Goal: Information Seeking & Learning: Learn about a topic

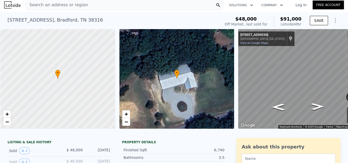
scroll to position [2, 0]
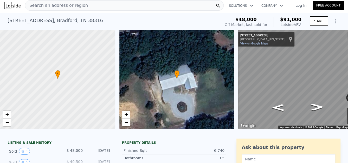
click at [182, 89] on div "• + −" at bounding box center [176, 79] width 115 height 100
click at [279, 107] on icon "Go West, Western Ave" at bounding box center [278, 107] width 25 height 10
click at [277, 108] on icon "Go West, Western Ave" at bounding box center [278, 107] width 25 height 10
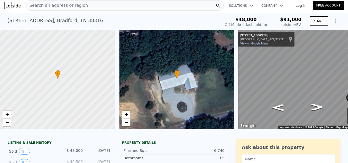
click at [335, 23] on icon "Show Options" at bounding box center [335, 21] width 1 height 4
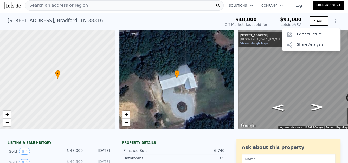
click at [335, 23] on icon "Show Options" at bounding box center [335, 21] width 1 height 4
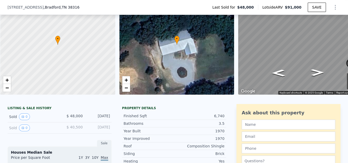
scroll to position [29, 0]
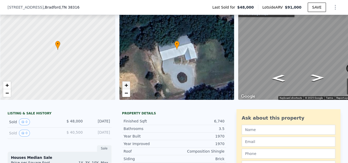
click at [126, 87] on span "+" at bounding box center [125, 85] width 3 height 6
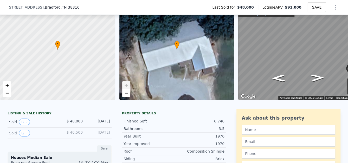
click at [126, 87] on span "+" at bounding box center [125, 85] width 3 height 6
click at [8, 86] on span "+" at bounding box center [6, 85] width 3 height 6
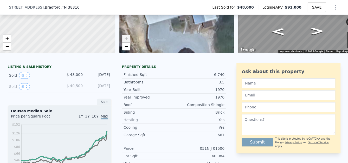
scroll to position [81, 0]
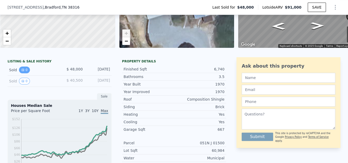
click at [22, 73] on button "0" at bounding box center [24, 70] width 11 height 7
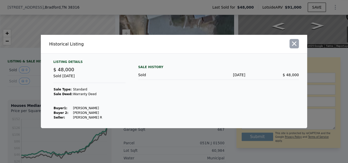
click at [295, 44] on icon "button" at bounding box center [293, 43] width 7 height 7
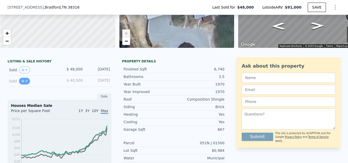
click at [22, 84] on button "0" at bounding box center [24, 81] width 11 height 7
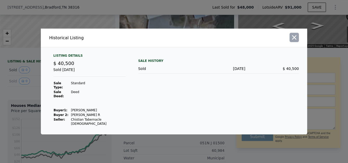
click at [294, 41] on icon "button" at bounding box center [293, 37] width 7 height 7
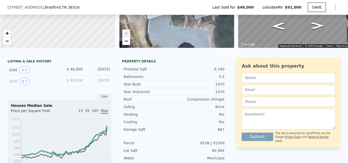
click at [101, 84] on div "[DATE]" at bounding box center [98, 81] width 23 height 7
click at [99, 73] on div "[DATE]" at bounding box center [98, 70] width 23 height 7
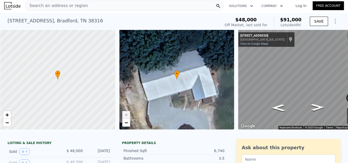
scroll to position [0, 0]
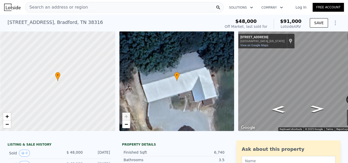
click at [335, 23] on icon "Show Options" at bounding box center [335, 23] width 1 height 4
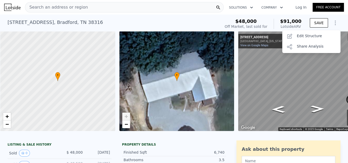
click at [203, 27] on div "[STREET_ADDRESS] Sold [DATE] for $48k (~ARV $91k )" at bounding box center [113, 24] width 211 height 15
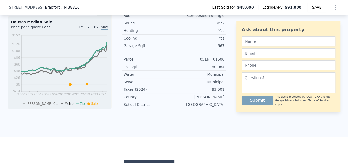
scroll to position [171, 0]
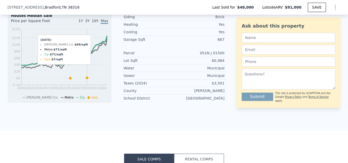
click at [86, 79] on icon at bounding box center [87, 78] width 2 height 2
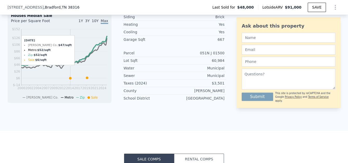
click at [69, 79] on icon at bounding box center [70, 78] width 2 height 2
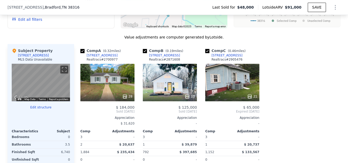
scroll to position [414, 0]
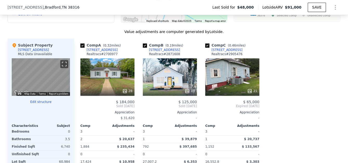
click at [61, 68] on button "Toggle fullscreen view" at bounding box center [64, 64] width 8 height 8
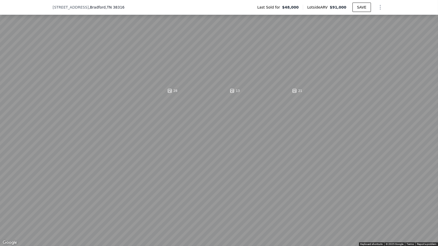
click at [347, 2] on button "Toggle fullscreen view" at bounding box center [432, 6] width 8 height 8
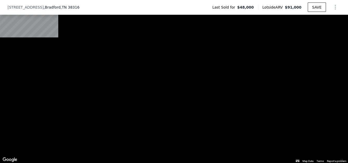
scroll to position [656, 0]
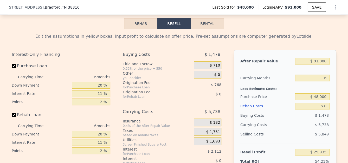
click at [105, 81] on div "6 months" at bounding box center [82, 77] width 56 height 8
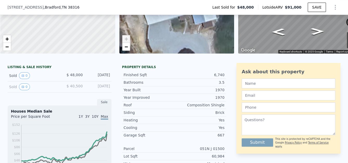
scroll to position [85, 0]
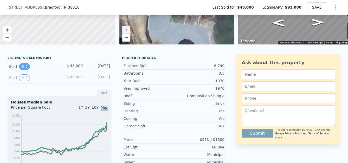
click at [21, 68] on icon "View historical data" at bounding box center [22, 66] width 3 height 3
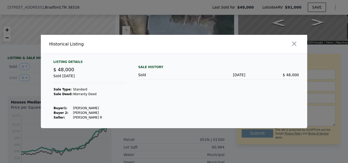
click at [23, 71] on div at bounding box center [174, 81] width 348 height 163
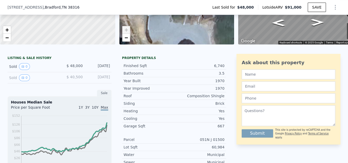
click at [23, 70] on button "0" at bounding box center [24, 66] width 11 height 7
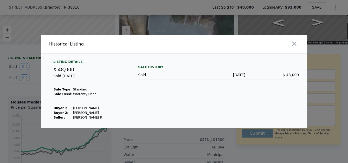
click at [21, 81] on div at bounding box center [174, 81] width 348 height 163
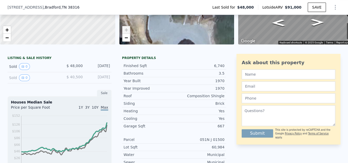
click at [21, 79] on icon "View historical data" at bounding box center [22, 77] width 3 height 3
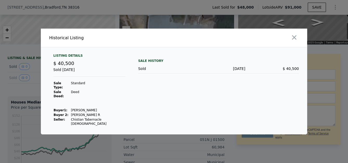
drag, startPoint x: 144, startPoint y: 75, endPoint x: 145, endPoint y: 72, distance: 3.0
click at [144, 71] on div "Sold" at bounding box center [165, 68] width 54 height 5
click at [147, 64] on div "Sale History" at bounding box center [218, 61] width 161 height 6
click at [11, 81] on div at bounding box center [174, 81] width 348 height 163
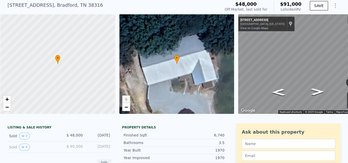
scroll to position [0, 0]
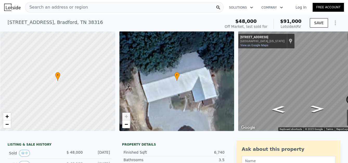
click at [84, 21] on div "[STREET_ADDRESS] Sold [DATE] for $48k (~ARV $91k )" at bounding box center [113, 24] width 211 height 15
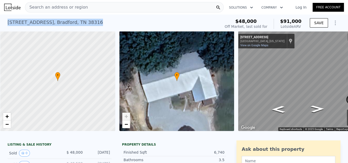
drag, startPoint x: 84, startPoint y: 22, endPoint x: 2, endPoint y: 25, distance: 82.2
click at [1, 24] on div "[STREET_ADDRESS] Sold [DATE] for $48k (~ARV $91k ) $48,000 Off Market, last sol…" at bounding box center [174, 23] width 348 height 17
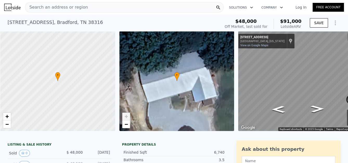
click at [53, 9] on span "Search an address or region" at bounding box center [56, 7] width 63 height 6
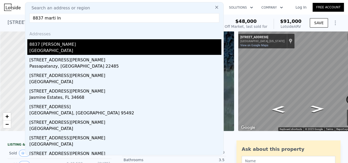
type input "8837 marti ln"
click at [49, 51] on div "[GEOGRAPHIC_DATA]" at bounding box center [125, 51] width 192 height 7
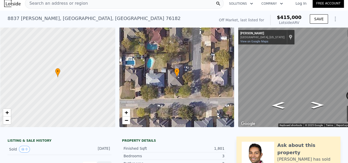
scroll to position [2, 0]
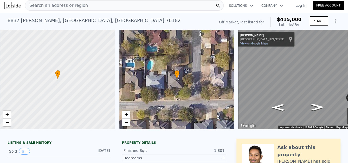
click at [335, 21] on icon "Show Options" at bounding box center [335, 21] width 1 height 4
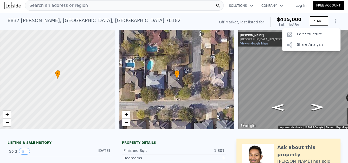
click at [335, 21] on icon "Show Options" at bounding box center [335, 21] width 1 height 4
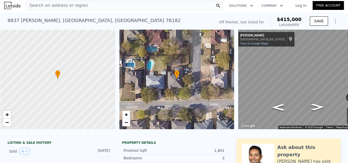
click at [251, 5] on icon "button" at bounding box center [251, 6] width 3 height 2
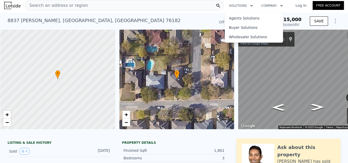
click at [251, 5] on icon "button" at bounding box center [251, 6] width 3 height 2
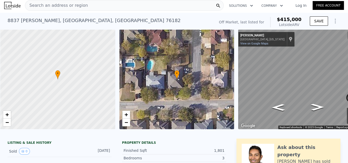
click at [280, 6] on icon "button" at bounding box center [281, 6] width 3 height 2
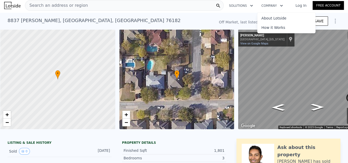
click at [280, 6] on icon "button" at bounding box center [281, 6] width 3 height 2
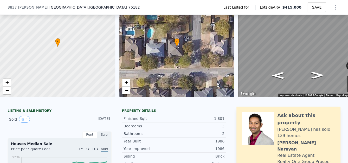
scroll to position [19, 0]
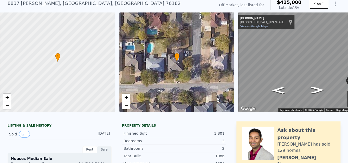
click at [160, 57] on div "• + −" at bounding box center [176, 62] width 115 height 100
click at [164, 62] on div "• + −" at bounding box center [176, 62] width 115 height 100
click at [299, 96] on icon "Go East, Marti Ln" at bounding box center [300, 96] width 34 height 8
click at [298, 96] on icon "Go East, Marti Ln" at bounding box center [300, 96] width 34 height 8
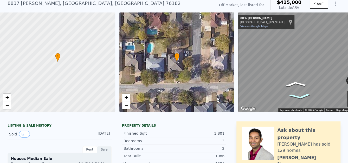
click at [298, 96] on icon "Go East, Marti Ln" at bounding box center [300, 96] width 34 height 8
click at [296, 81] on icon "Go West, Marti Ln" at bounding box center [296, 84] width 34 height 8
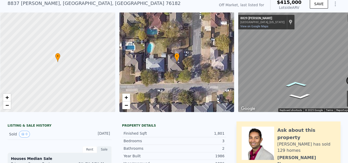
click at [296, 81] on icon "Go West, Marti Ln" at bounding box center [296, 84] width 34 height 8
click at [298, 84] on icon "Go West, Marti Ln" at bounding box center [297, 86] width 32 height 8
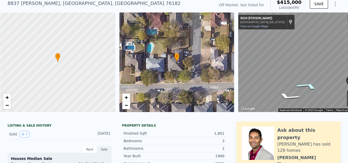
click at [306, 85] on icon "Go East, Marti Ln" at bounding box center [307, 85] width 39 height 11
click at [308, 85] on icon "Go East, Marti Ln" at bounding box center [307, 85] width 39 height 11
click at [309, 85] on icon "Go East, Marti Ln" at bounding box center [307, 85] width 39 height 11
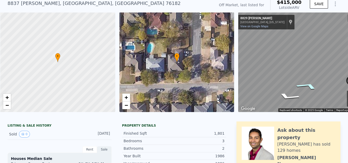
click at [310, 85] on icon "Go East, Marti Ln" at bounding box center [307, 85] width 39 height 11
click at [312, 86] on icon "Go East, Marti Ln" at bounding box center [307, 85] width 39 height 11
click at [304, 89] on icon "Go East, Marti Ln" at bounding box center [303, 91] width 37 height 9
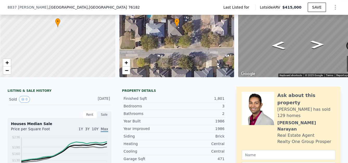
scroll to position [69, 0]
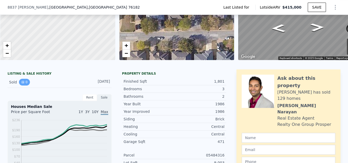
click at [21, 84] on icon "View historical data" at bounding box center [22, 82] width 3 height 3
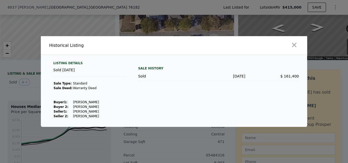
click at [63, 63] on div "Listing Details" at bounding box center [89, 64] width 72 height 6
click at [70, 76] on div "Sold [DATE]" at bounding box center [89, 72] width 72 height 10
click at [294, 45] on icon "button" at bounding box center [293, 44] width 7 height 7
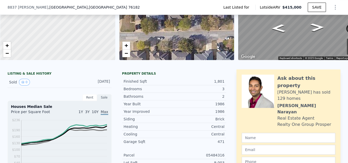
click at [101, 101] on div "Sale" at bounding box center [104, 97] width 15 height 7
click at [102, 101] on div "Sale" at bounding box center [104, 97] width 15 height 7
click at [129, 76] on div "Property details" at bounding box center [174, 73] width 104 height 4
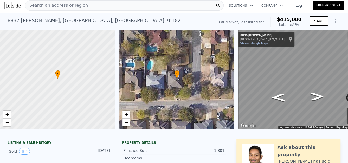
scroll to position [0, 0]
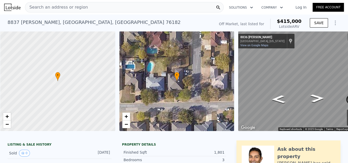
click at [254, 24] on div "Off Market, last listed for" at bounding box center [241, 23] width 45 height 5
click at [287, 23] on span "$415,000" at bounding box center [289, 20] width 25 height 5
